Goal: Task Accomplishment & Management: Manage account settings

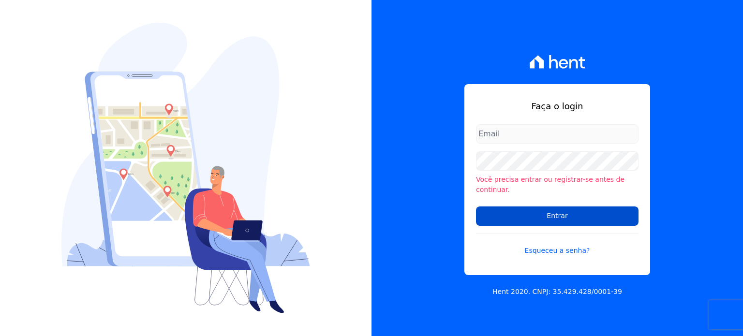
type input "[EMAIL_ADDRESS][DOMAIN_NAME]"
click at [531, 210] on input "Entrar" at bounding box center [557, 216] width 163 height 19
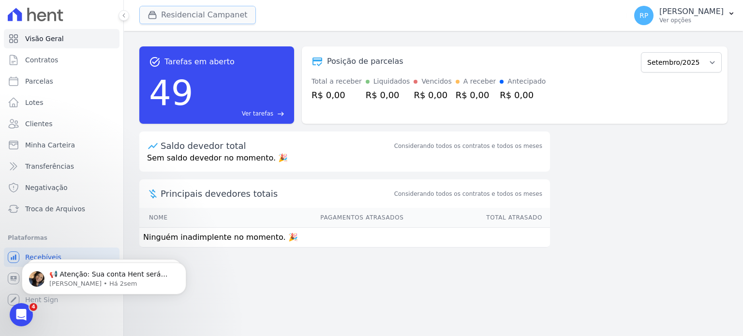
click at [199, 15] on button "Residencial Campanet" at bounding box center [197, 15] width 117 height 18
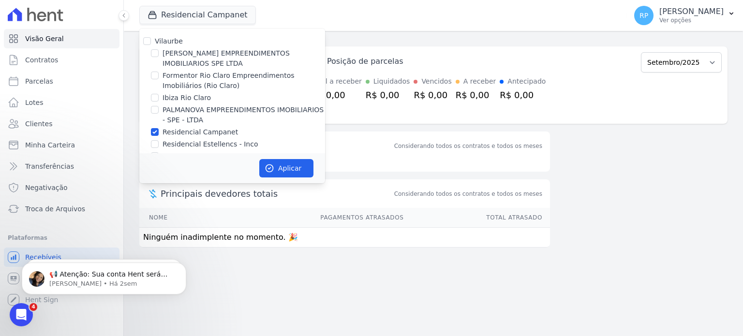
click at [197, 60] on label "[PERSON_NAME] EMPREENDIMENTOS IMOBILIARIOS SPE LTDA" at bounding box center [244, 58] width 163 height 20
click at [159, 57] on input "[PERSON_NAME] EMPREENDIMENTOS IMOBILIARIOS SPE LTDA" at bounding box center [155, 53] width 8 height 8
checkbox input "true"
click at [166, 132] on label "Residencial Campanet" at bounding box center [200, 132] width 75 height 10
click at [159, 132] on input "Residencial Campanet" at bounding box center [155, 132] width 8 height 8
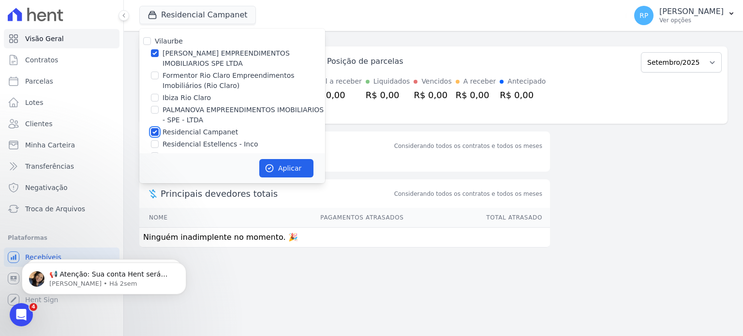
checkbox input "false"
click at [278, 166] on button "Aplicar" at bounding box center [286, 168] width 54 height 18
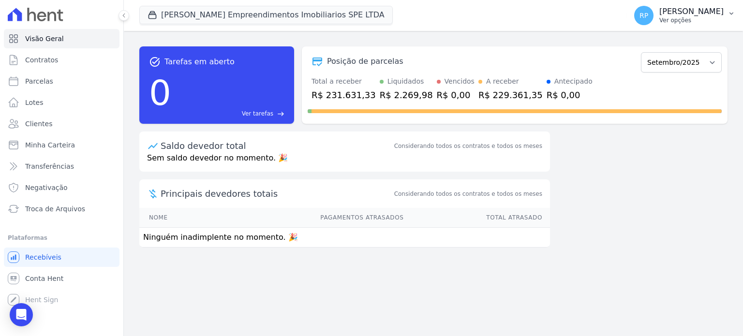
click at [710, 12] on p "[PERSON_NAME]" at bounding box center [692, 12] width 64 height 10
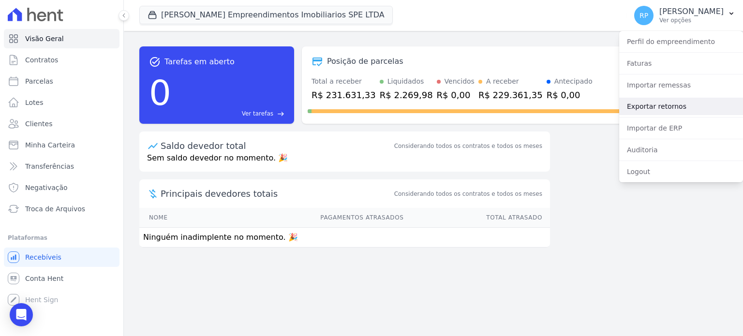
click at [669, 109] on link "Exportar retornos" at bounding box center [681, 106] width 124 height 17
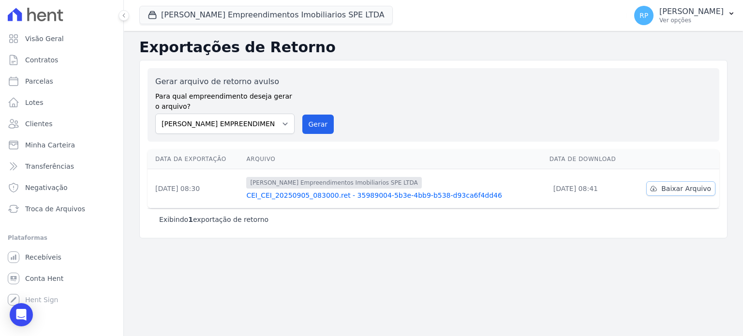
click at [694, 191] on span "Baixar Arquivo" at bounding box center [686, 189] width 50 height 10
click at [41, 82] on span "Parcelas" at bounding box center [39, 81] width 28 height 10
select select
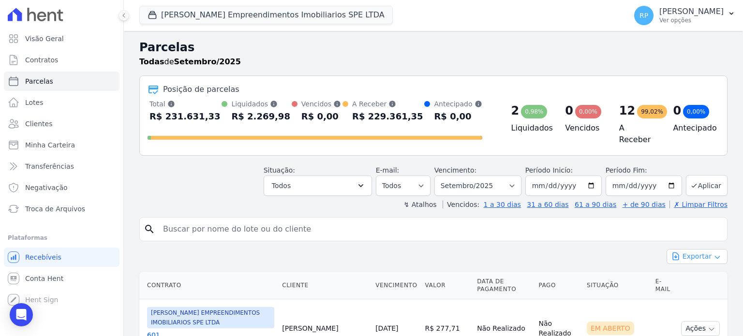
click at [703, 251] on button "Exportar" at bounding box center [697, 256] width 61 height 15
click at [566, 254] on div "Exportar Exportar PDF Exportar CSV" at bounding box center [433, 260] width 588 height 23
